Goal: Transaction & Acquisition: Purchase product/service

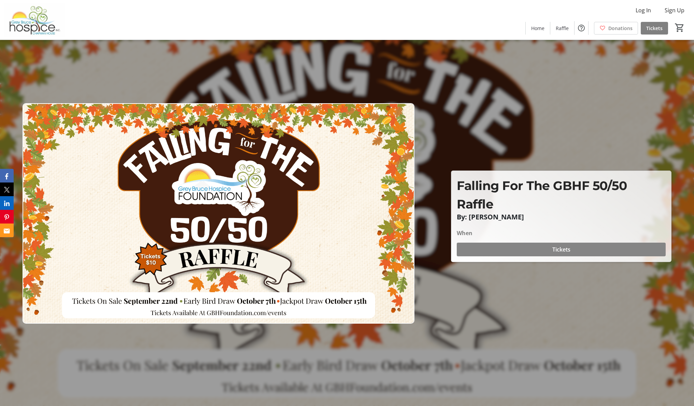
click at [548, 253] on span at bounding box center [561, 249] width 209 height 16
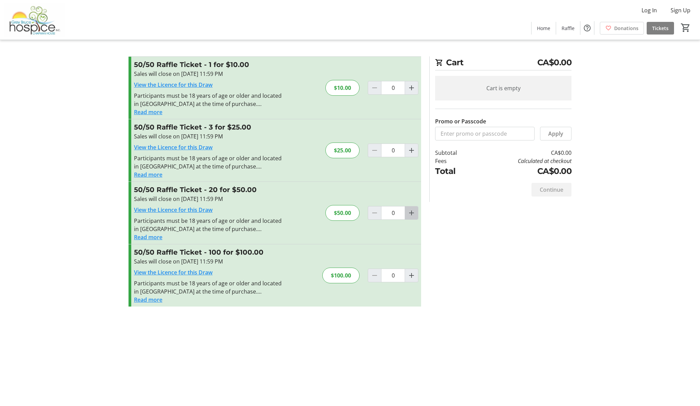
click at [412, 215] on mat-icon "Increment by one" at bounding box center [411, 213] width 8 height 8
type input "1"
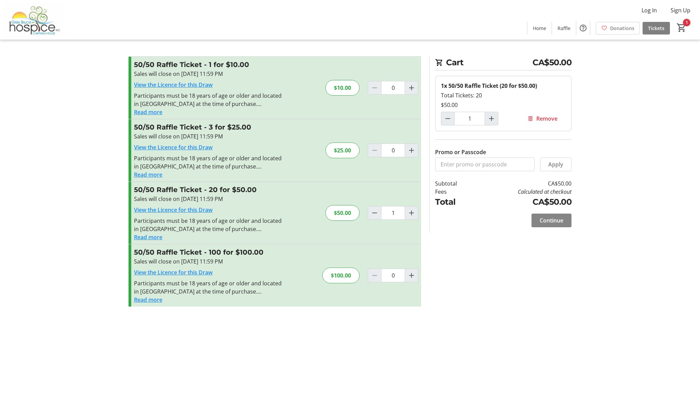
click at [543, 213] on span at bounding box center [551, 220] width 40 height 16
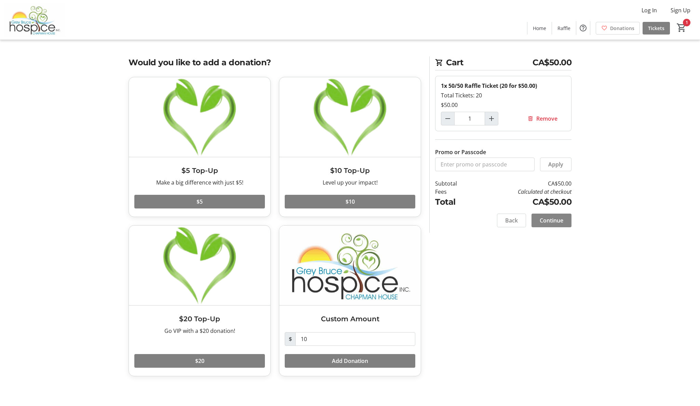
click at [555, 220] on span "Continue" at bounding box center [551, 220] width 24 height 8
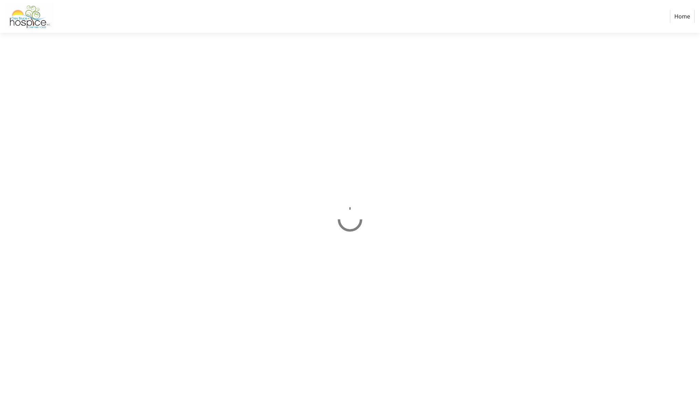
select select "CA"
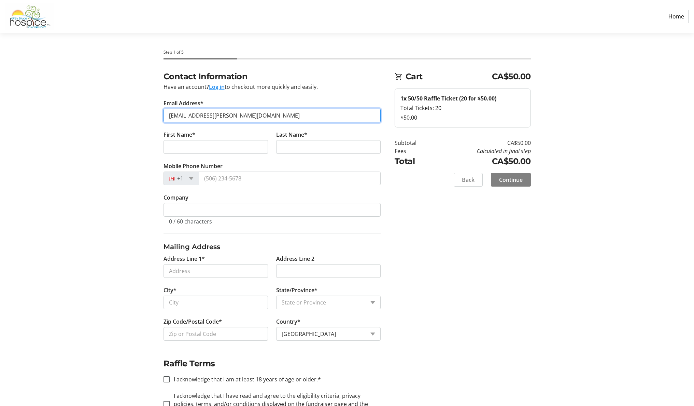
type input "[EMAIL_ADDRESS][PERSON_NAME][DOMAIN_NAME]"
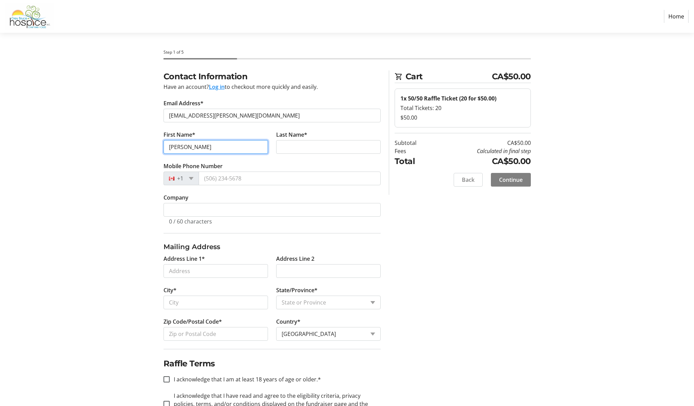
type input "[PERSON_NAME]"
drag, startPoint x: 266, startPoint y: 170, endPoint x: 264, endPoint y: 173, distance: 3.7
click at [266, 171] on tr-form-field "Mobile Phone Number +1" at bounding box center [272, 177] width 217 height 31
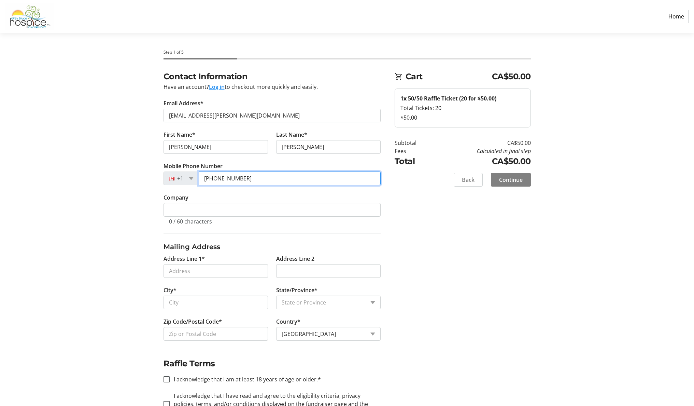
scroll to position [1, 0]
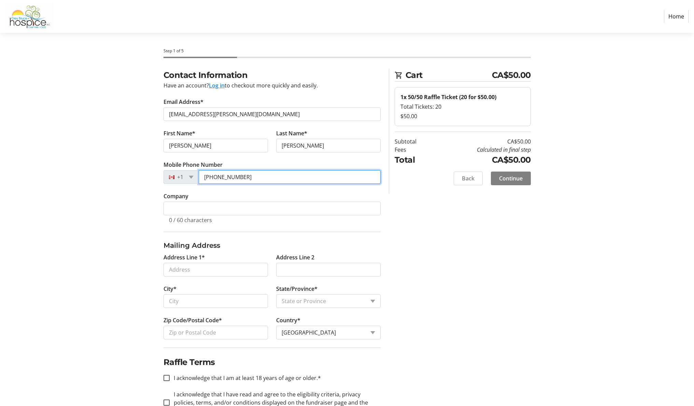
type input "[PHONE_NUMBER]"
type input "[STREET_ADDRESS]"
type input "[PERSON_NAME] Sound"
select select "ON"
type input "N4K 5N6"
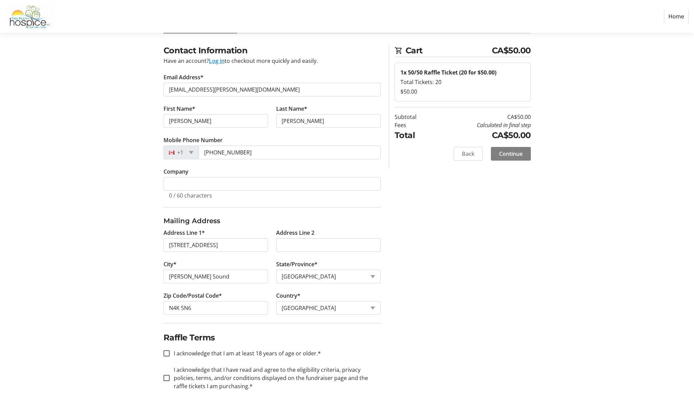
scroll to position [27, 0]
click at [169, 353] on input "I acknowledge that I am at least 18 years of age or older.*" at bounding box center [167, 352] width 6 height 6
checkbox input "true"
drag, startPoint x: 164, startPoint y: 376, endPoint x: 188, endPoint y: 350, distance: 35.0
click at [164, 376] on input "I acknowledge that I have read and agree to the eligibility criteria, privacy p…" at bounding box center [167, 377] width 6 height 6
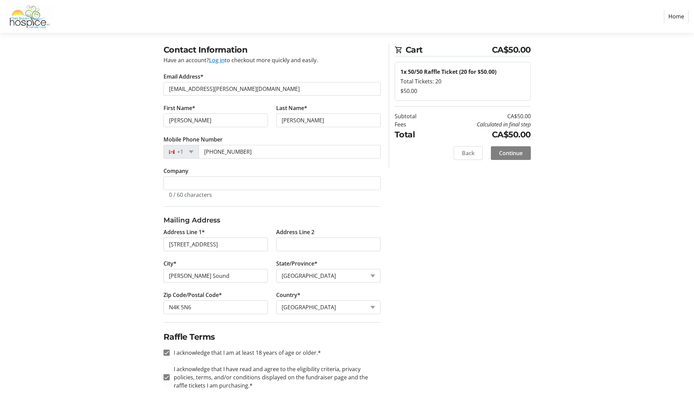
checkbox input "true"
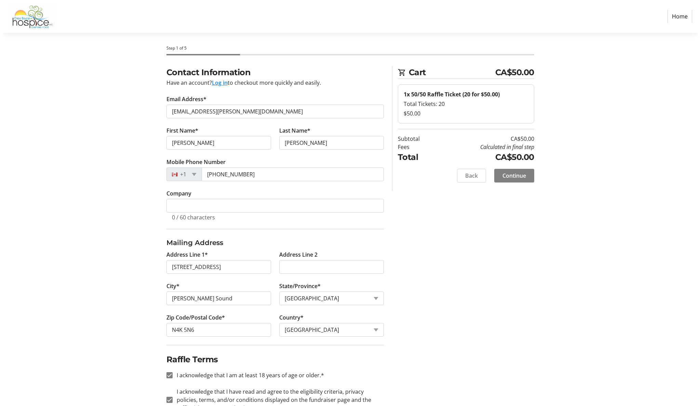
scroll to position [0, 0]
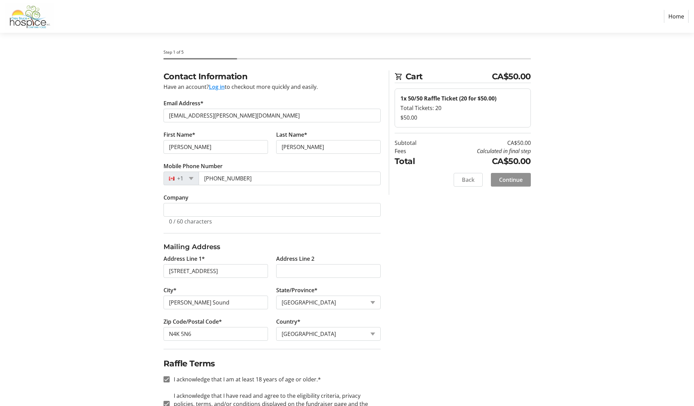
click at [509, 180] on span "Continue" at bounding box center [511, 180] width 24 height 8
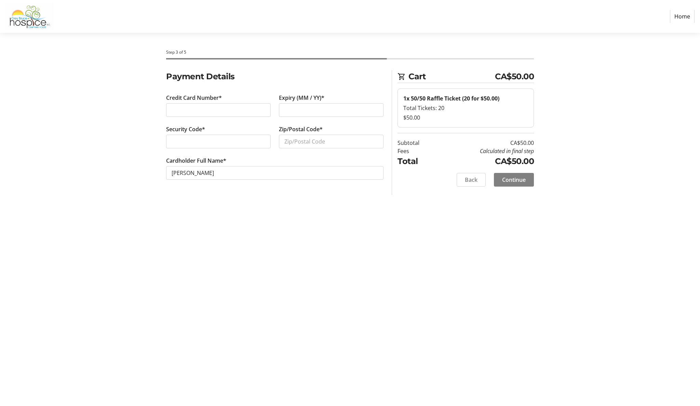
click at [178, 104] on div at bounding box center [218, 110] width 105 height 14
click at [203, 146] on div at bounding box center [218, 142] width 105 height 14
type input "N4K5N6"
click at [520, 180] on span "Continue" at bounding box center [514, 180] width 24 height 8
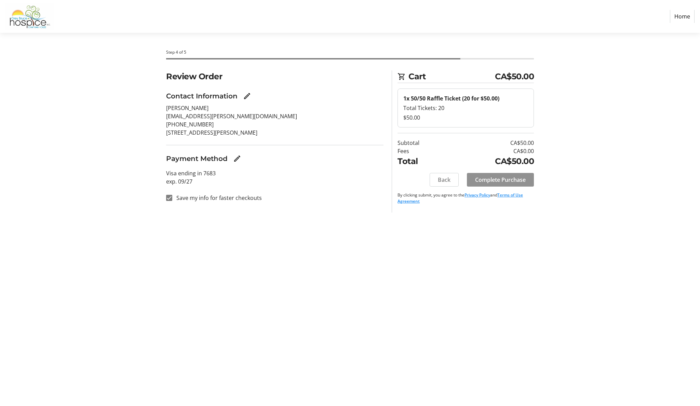
click at [518, 178] on span "Complete Purchase" at bounding box center [500, 180] width 51 height 8
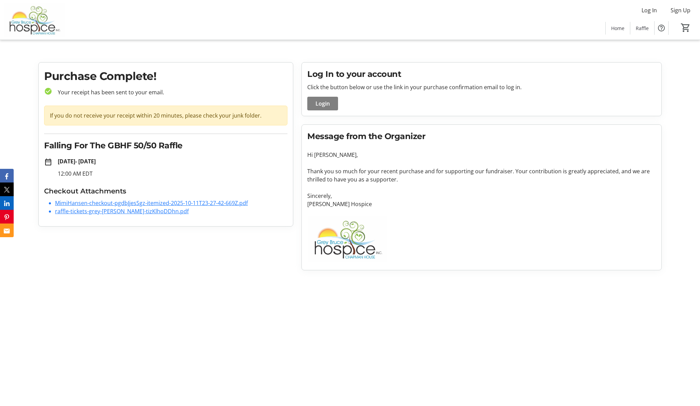
click at [154, 203] on link "MimiHansen-checkout-pgdbJjesSgz-itemized-2025-10-11T23-27-42-669Z.pdf" at bounding box center [151, 203] width 193 height 8
click at [93, 213] on link "raffle-tickets-grey-[PERSON_NAME]-tizKlhoDDhn.pdf" at bounding box center [122, 211] width 134 height 8
